Goal: Find specific page/section: Find specific page/section

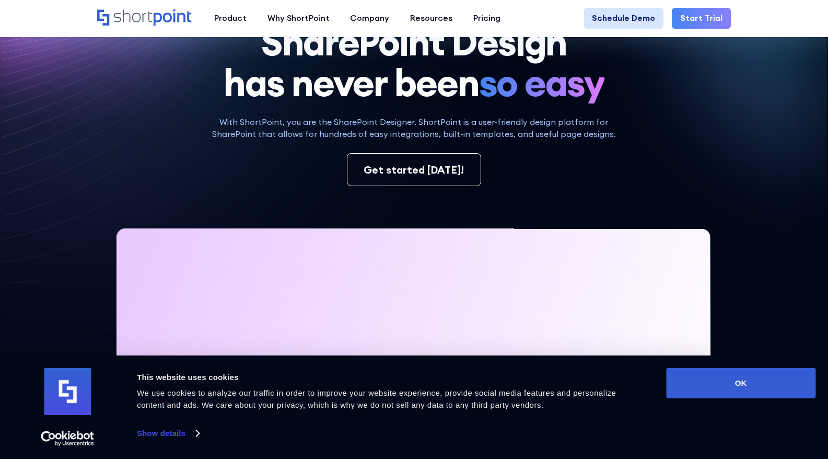
scroll to position [41, 0]
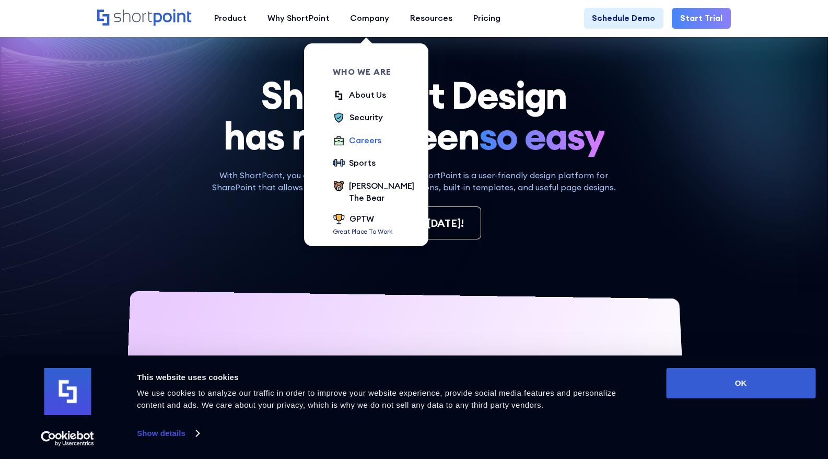
click at [365, 141] on div "Careers" at bounding box center [365, 140] width 32 height 13
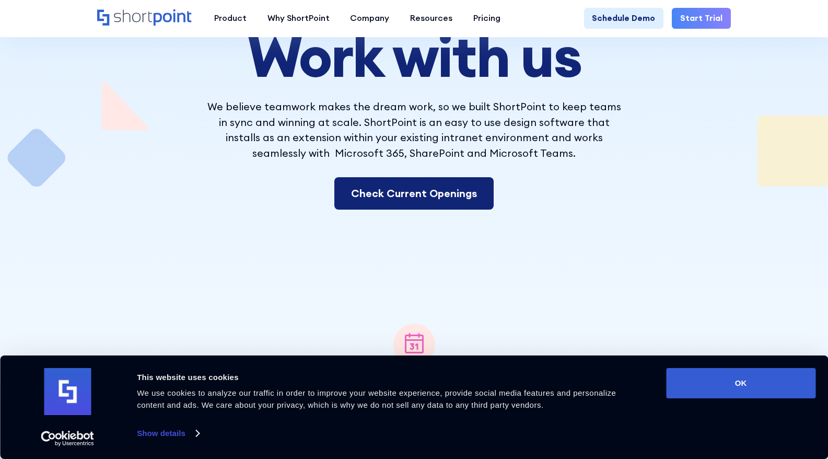
scroll to position [141, 0]
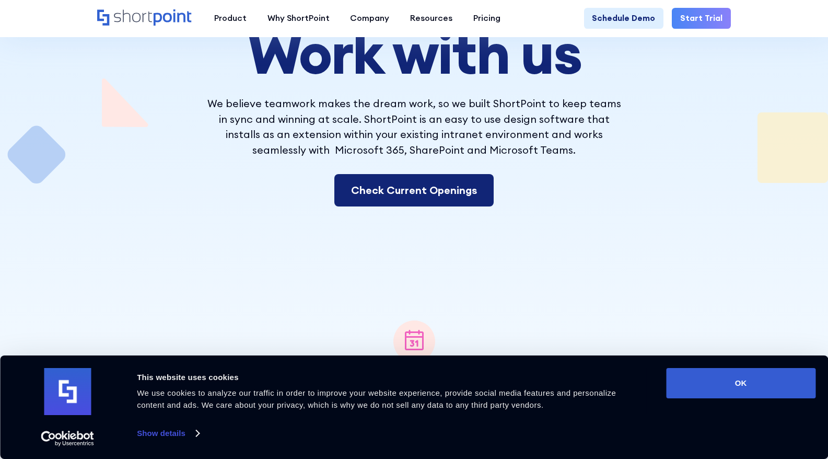
click at [377, 197] on link "Check Current Openings" at bounding box center [414, 190] width 159 height 32
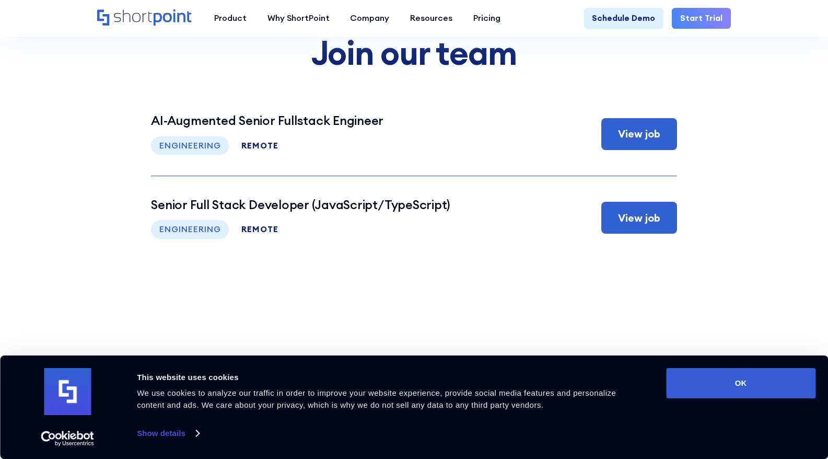
scroll to position [4305, 0]
click at [637, 226] on div "View job" at bounding box center [639, 219] width 42 height 16
